Goal: Task Accomplishment & Management: Use online tool/utility

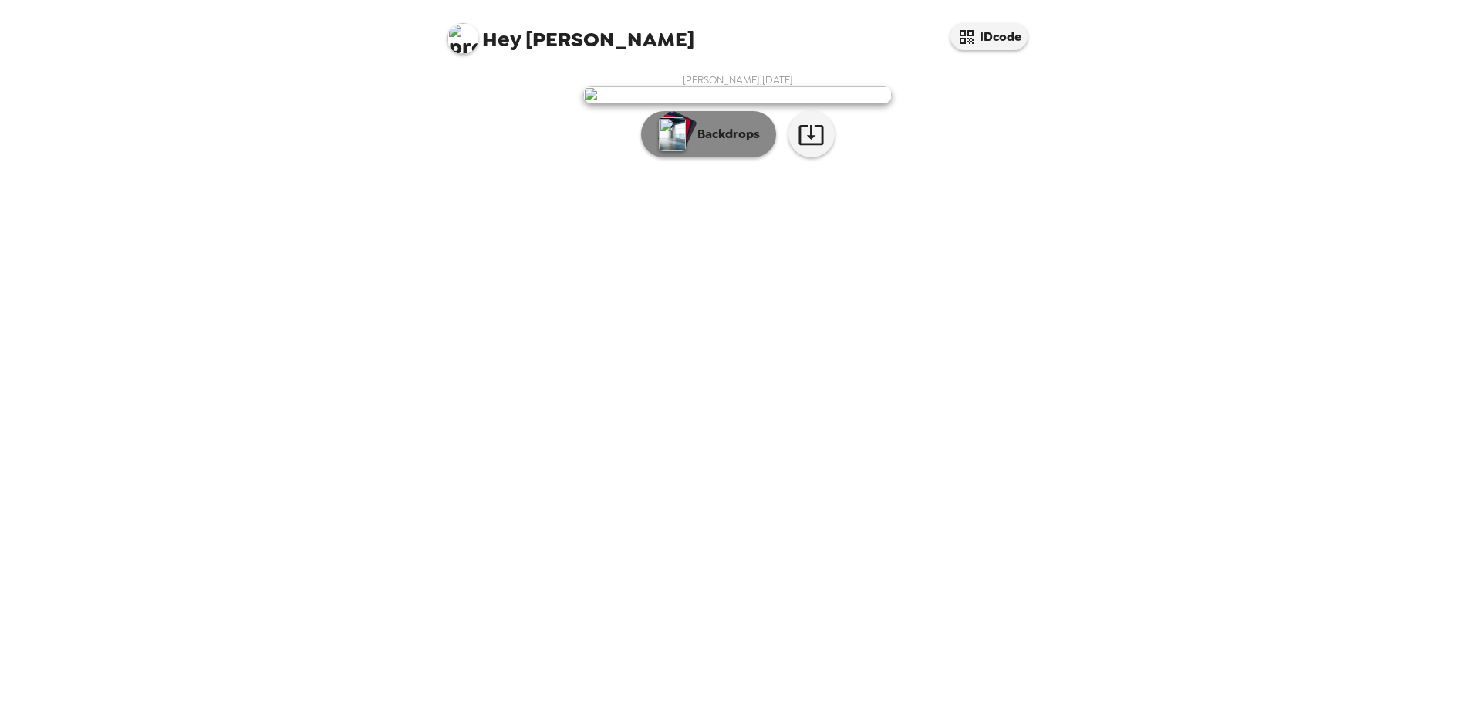
click at [704, 143] on p "Backdrops" at bounding box center [725, 134] width 70 height 19
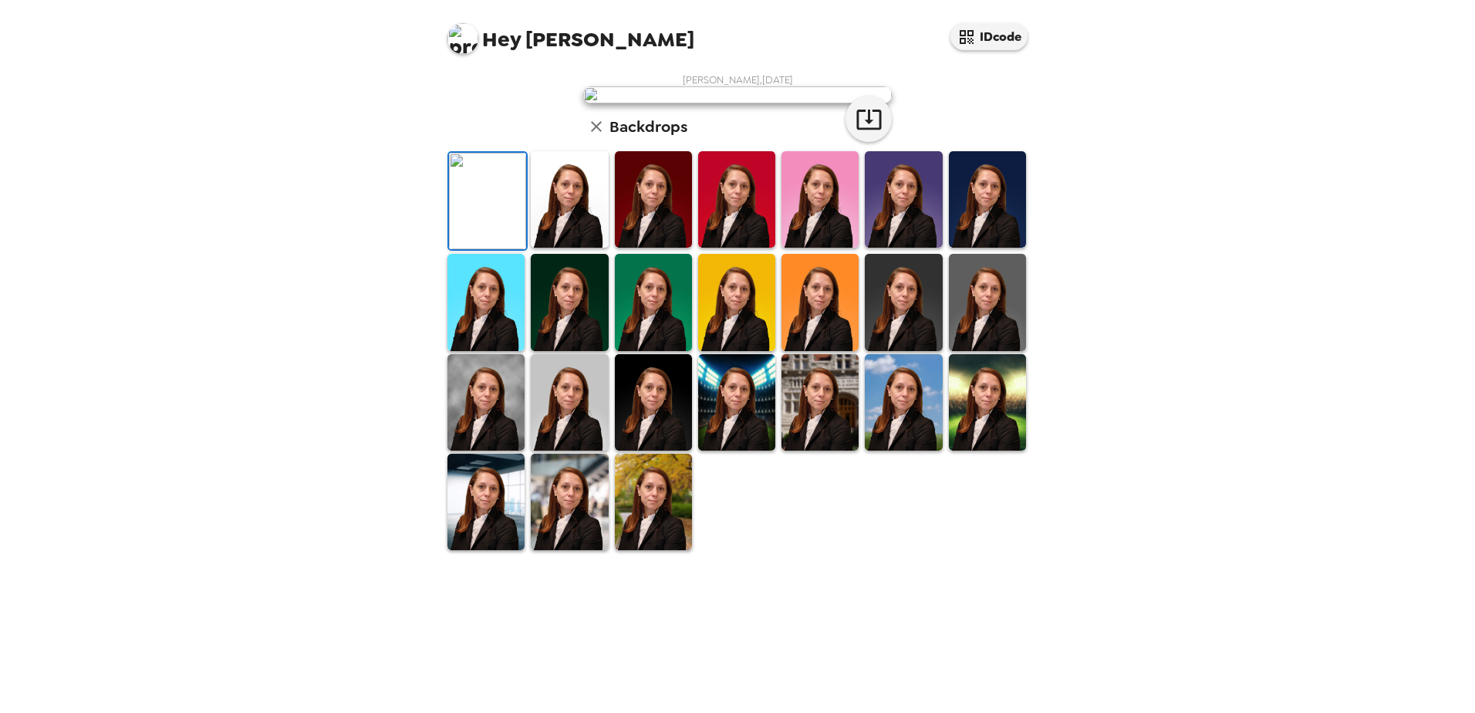
scroll to position [154, 0]
click at [983, 248] on img at bounding box center [987, 199] width 77 height 96
